Goal: Download file/media

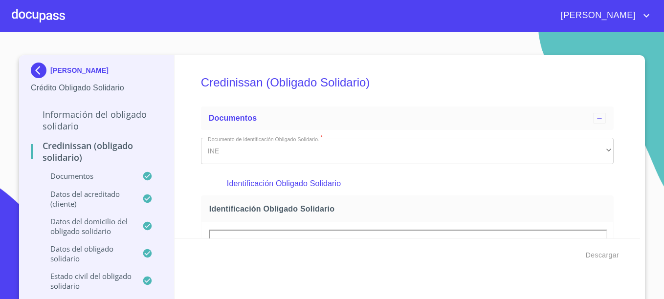
click at [83, 68] on p "[PERSON_NAME]" at bounding box center [79, 70] width 58 height 8
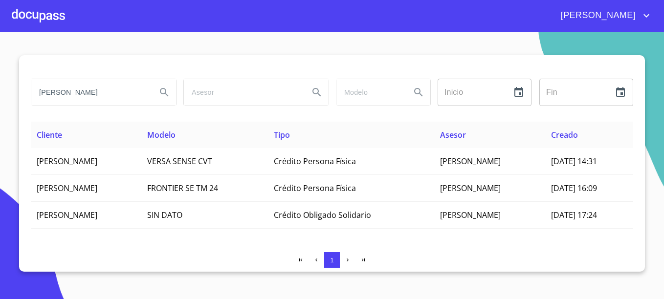
drag, startPoint x: 76, startPoint y: 89, endPoint x: -2, endPoint y: 85, distance: 78.3
click at [0, 85] on html "[PERSON_NAME] ​ Fin ​ Cliente Modelo Tipo Asesor Creado [PERSON_NAME] VERSA SEN…" at bounding box center [332, 149] width 664 height 299
type input "[PERSON_NAME]"
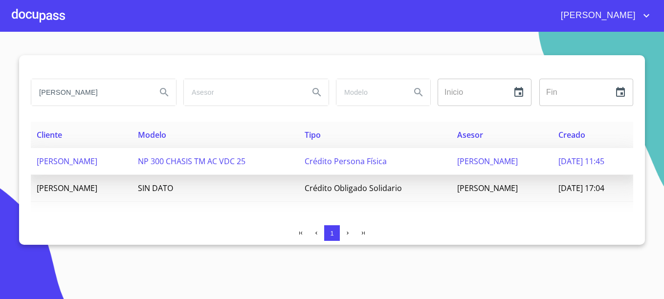
click at [97, 160] on span "[PERSON_NAME]" at bounding box center [67, 161] width 61 height 11
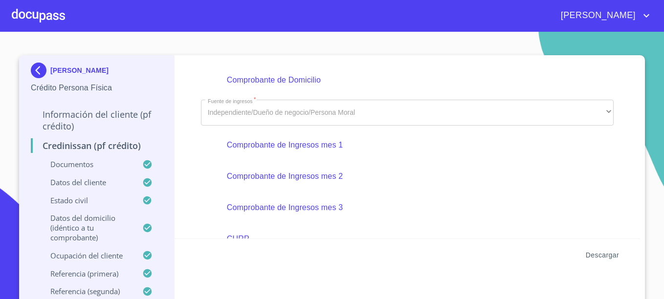
scroll to position [441, 0]
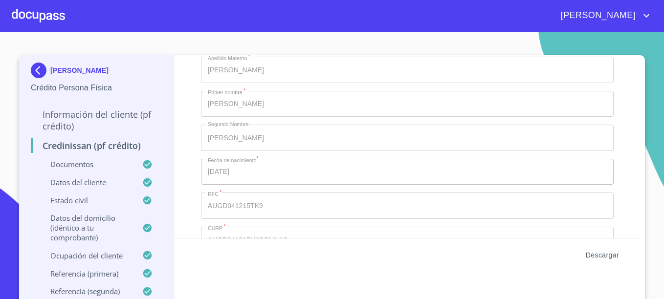
click at [609, 249] on span "Descargar" at bounding box center [602, 255] width 33 height 12
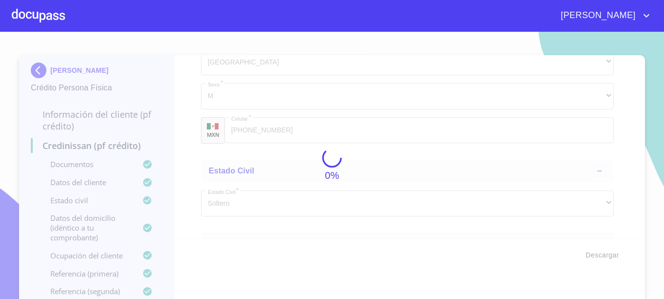
scroll to position [3193, 0]
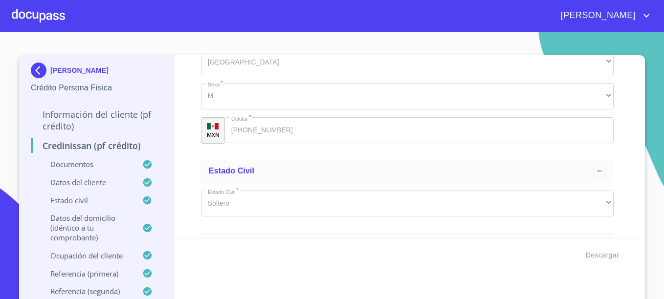
click at [33, 68] on img at bounding box center [41, 71] width 20 height 16
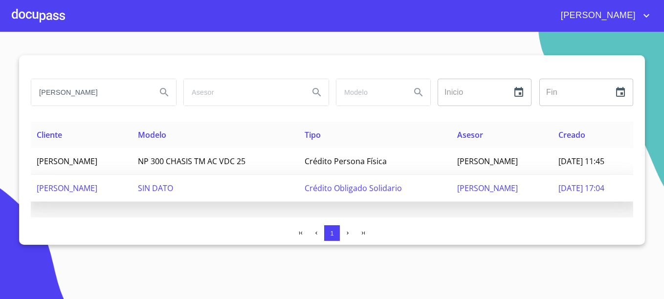
click at [334, 187] on span "Crédito Obligado Solidario" at bounding box center [353, 188] width 97 height 11
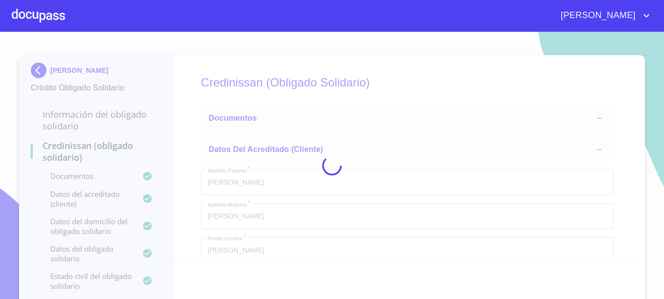
type input "15 de dic. de 2004"
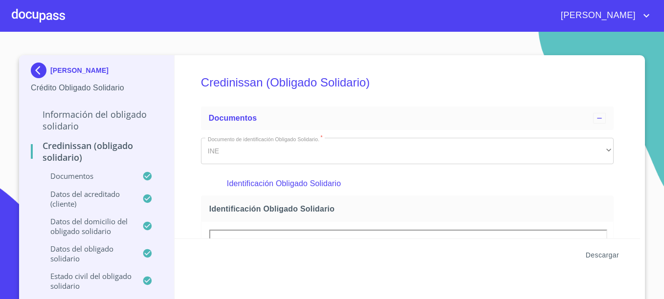
click at [607, 255] on span "Descargar" at bounding box center [602, 255] width 33 height 12
click at [44, 67] on img at bounding box center [41, 71] width 20 height 16
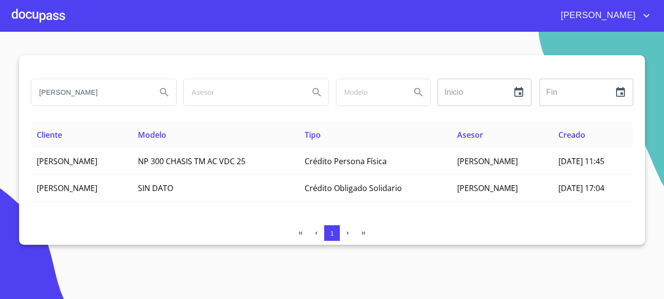
drag, startPoint x: 93, startPoint y: 93, endPoint x: 10, endPoint y: 84, distance: 83.6
click at [10, 84] on section "DONOVAN OCIEL Inicio ​ Fin ​ Cliente Modelo Tipo Asesor Creado DONOVAN OCIEL AG…" at bounding box center [332, 165] width 664 height 267
type input "L"
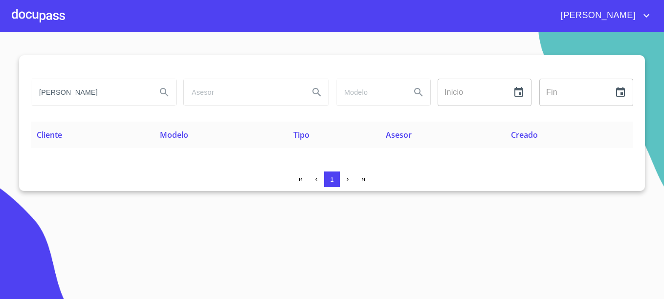
type input "ERIKA ADRIANA"
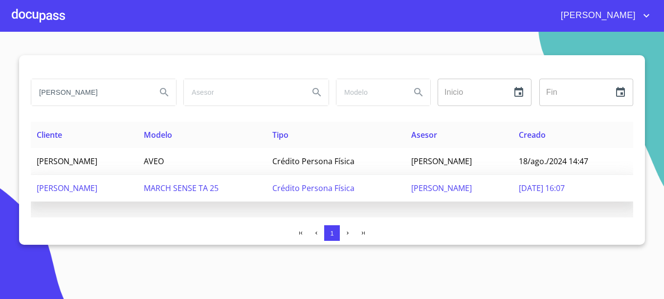
click at [552, 189] on span "10/sep./2025 16:07" at bounding box center [542, 188] width 46 height 11
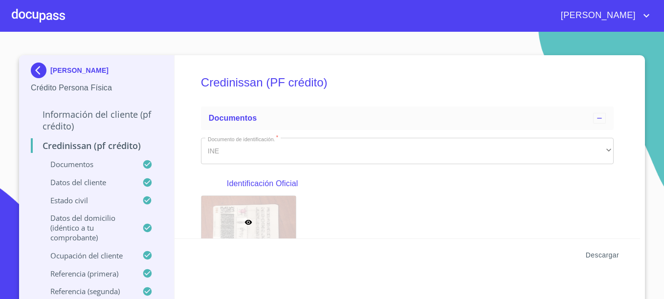
click at [604, 253] on span "Descargar" at bounding box center [602, 255] width 33 height 12
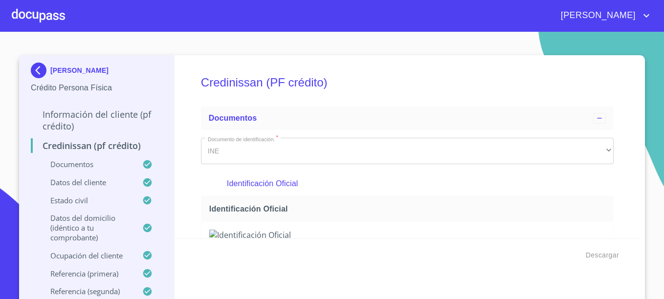
click at [56, 66] on p "ERIKA ADRIANA LOYO BERISTAIN" at bounding box center [79, 70] width 58 height 8
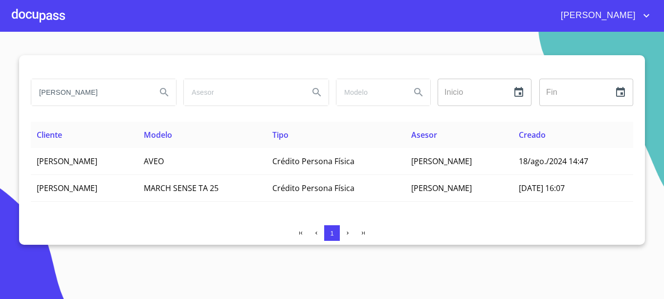
drag, startPoint x: 89, startPoint y: 94, endPoint x: 13, endPoint y: 88, distance: 76.5
click at [13, 88] on section "ERIKA ADRIANA Inicio ​ Fin ​ Cliente Modelo Tipo Asesor Creado ERIKA ADRIANA MO…" at bounding box center [332, 165] width 664 height 267
type input "HUSSEIN RAMOS"
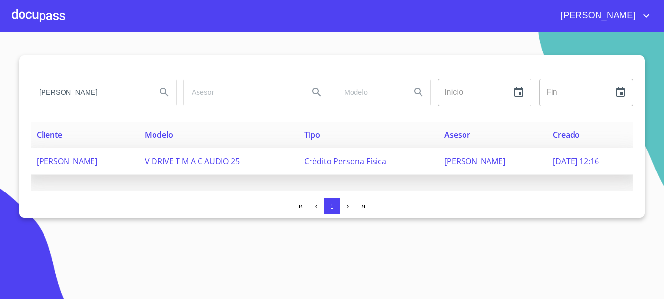
click at [478, 161] on span "JUAN JOSÉ GUTIÉRREZ VILLANUEVA" at bounding box center [474, 161] width 61 height 11
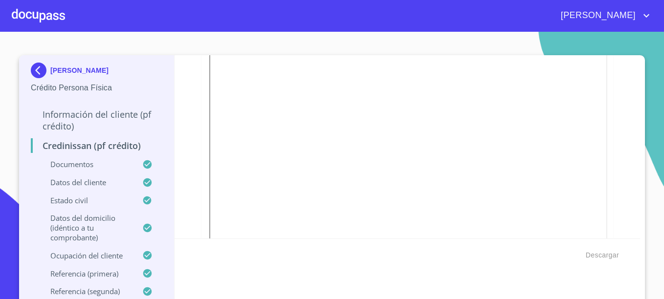
scroll to position [244, 0]
click at [593, 250] on span "Descargar" at bounding box center [602, 255] width 33 height 12
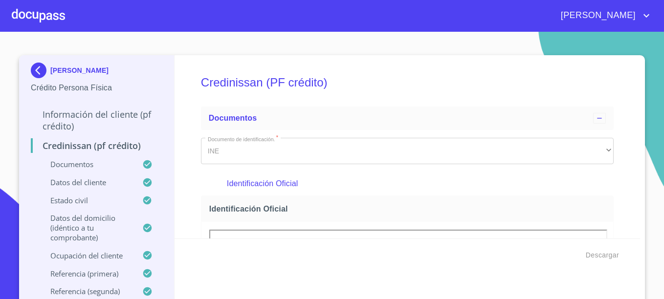
scroll to position [244, 0]
